Goal: Task Accomplishment & Management: Manage account settings

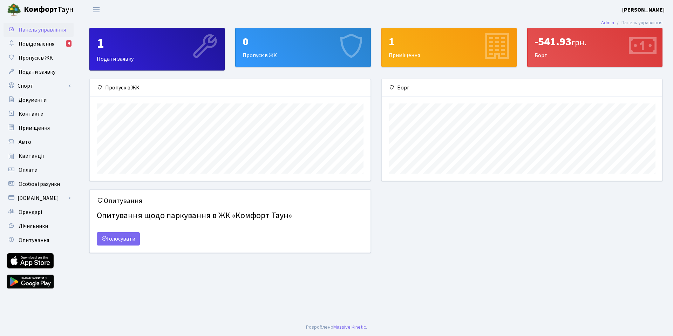
scroll to position [101, 281]
click at [43, 42] on span "Повідомлення" at bounding box center [37, 44] width 36 height 8
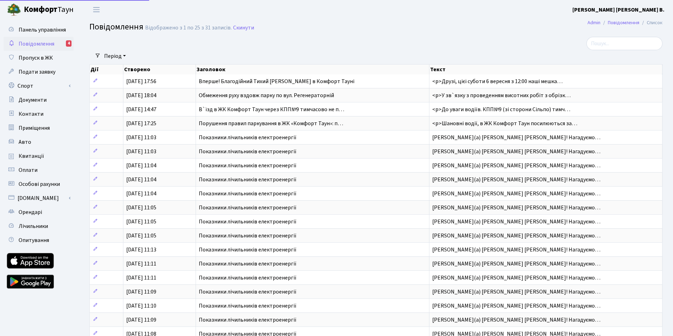
select select "25"
click at [34, 155] on span "Квитанції" at bounding box center [32, 156] width 26 height 8
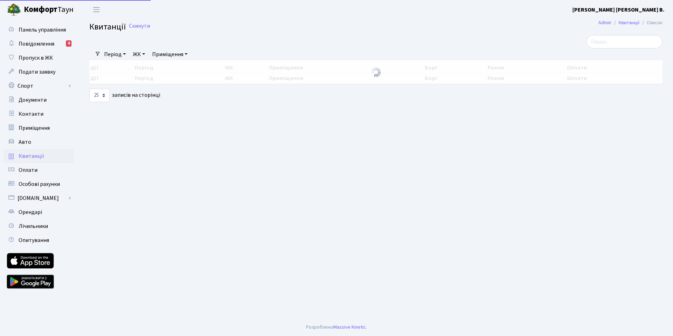
select select "25"
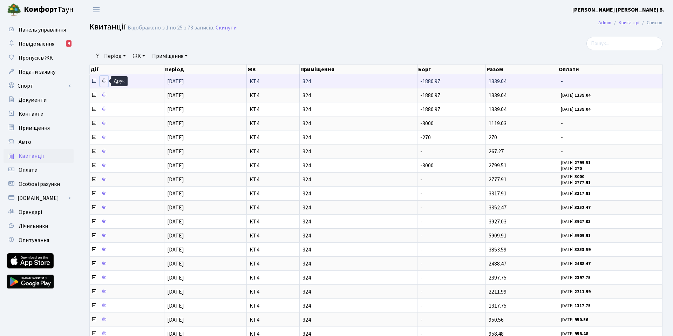
click at [103, 82] on icon at bounding box center [104, 80] width 5 height 5
